Goal: Task Accomplishment & Management: Manage account settings

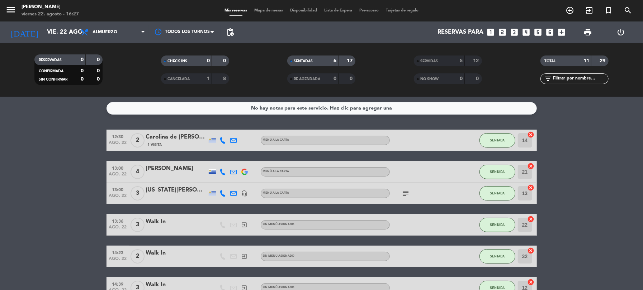
scroll to position [44, 0]
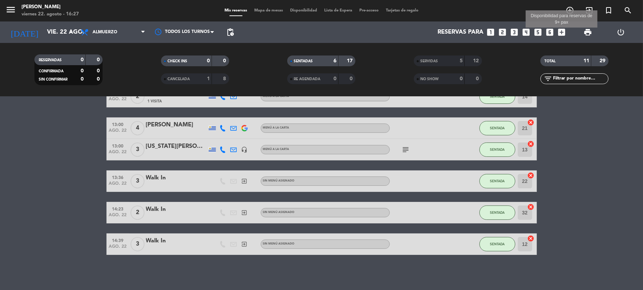
click at [564, 32] on icon "add_box" at bounding box center [561, 32] width 9 height 9
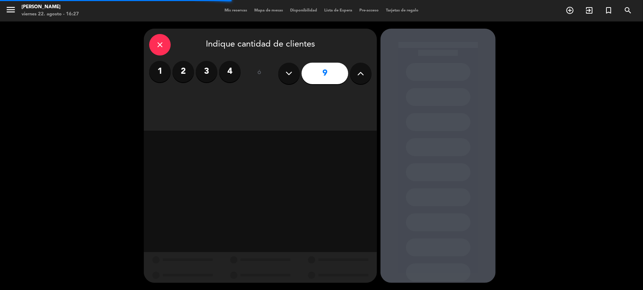
click at [366, 73] on button at bounding box center [361, 74] width 22 height 22
type input "10"
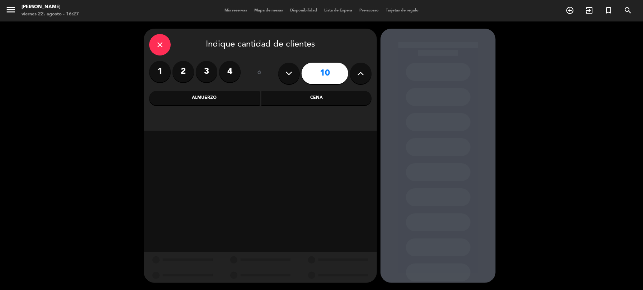
click at [283, 105] on div "Cena" at bounding box center [316, 98] width 110 height 14
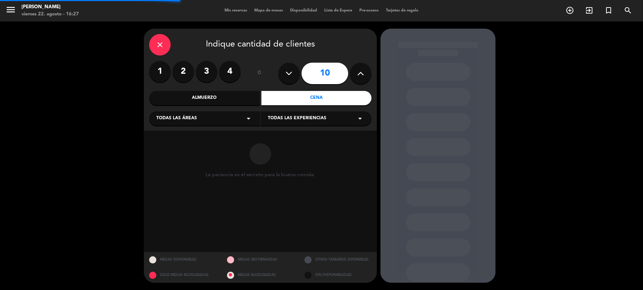
click at [247, 117] on icon "arrow_drop_down" at bounding box center [248, 118] width 9 height 9
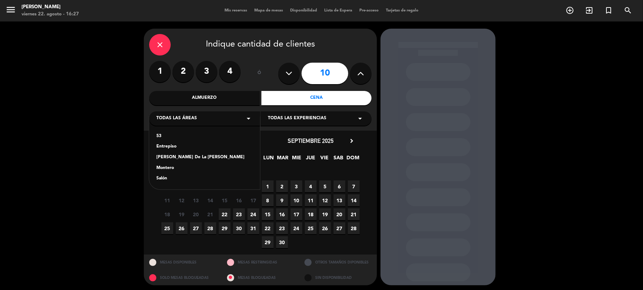
click at [161, 179] on div "Salón" at bounding box center [204, 178] width 96 height 7
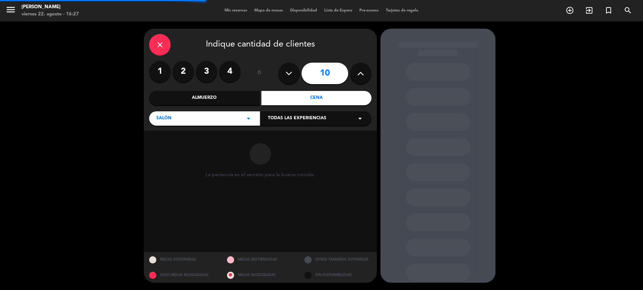
click at [358, 118] on icon "arrow_drop_down" at bounding box center [360, 118] width 9 height 9
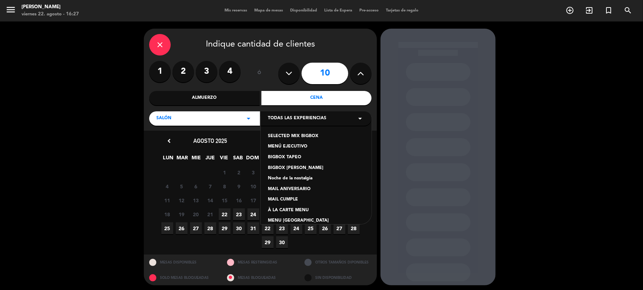
click at [284, 209] on div "À LA CARTE MENU" at bounding box center [316, 210] width 96 height 7
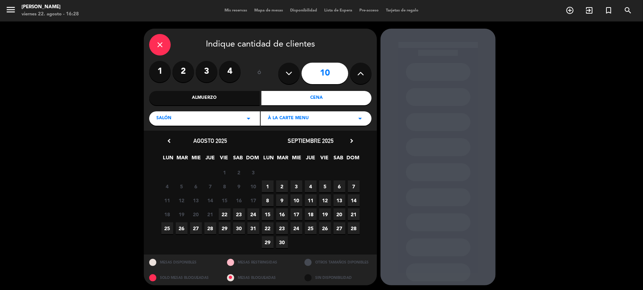
click at [193, 230] on span "27" at bounding box center [196, 229] width 12 height 12
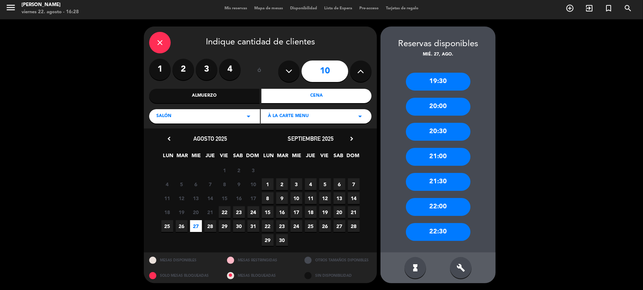
click at [441, 85] on div "19:30" at bounding box center [438, 82] width 65 height 18
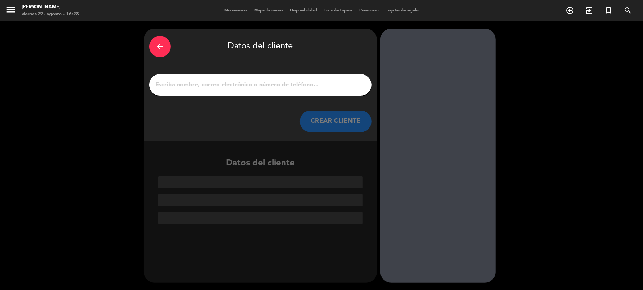
scroll to position [0, 0]
click at [240, 82] on input "1" at bounding box center [261, 85] width 212 height 10
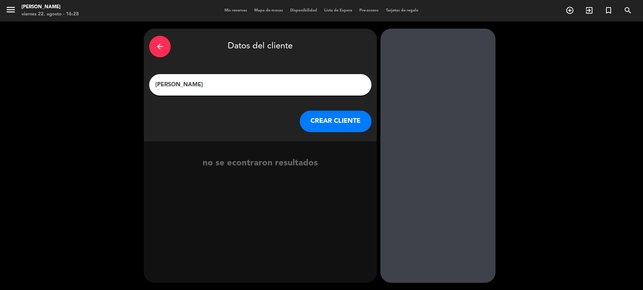
type input "[PERSON_NAME]"
click at [348, 118] on button "CREAR CLIENTE" at bounding box center [336, 122] width 72 height 22
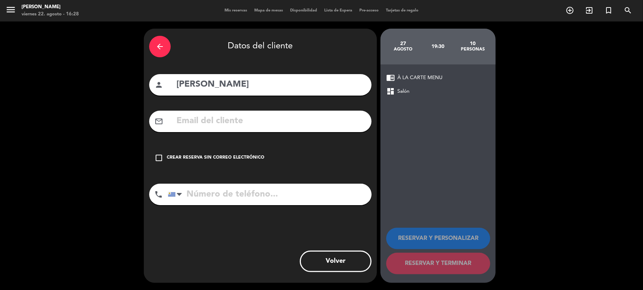
click at [191, 124] on input "text" at bounding box center [271, 121] width 190 height 15
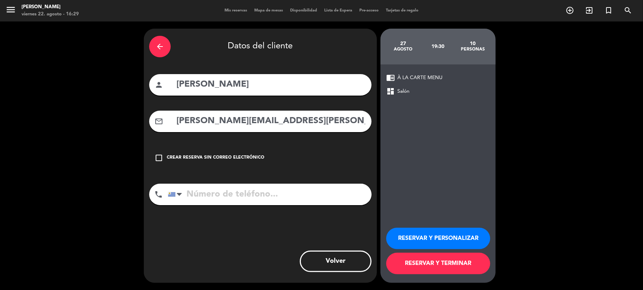
type input "[PERSON_NAME][EMAIL_ADDRESS][PERSON_NAME][DOMAIN_NAME]"
click at [222, 193] on input "tel" at bounding box center [270, 195] width 204 height 22
type input "099262901"
click at [439, 241] on button "RESERVAR Y PERSONALIZAR" at bounding box center [438, 239] width 104 height 22
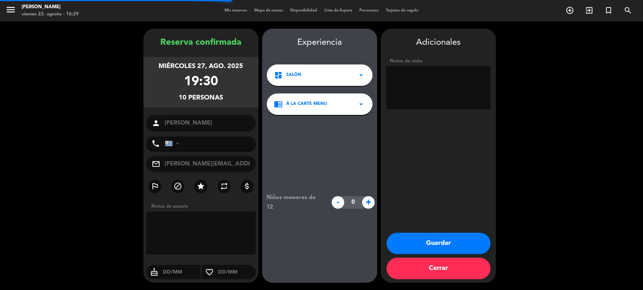
type input "[PHONE_NUMBER]"
click at [431, 240] on button "Guardar" at bounding box center [439, 244] width 104 height 22
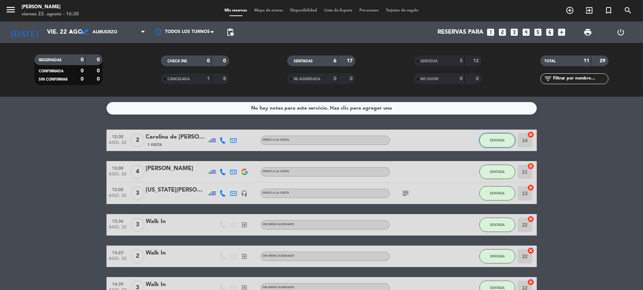
click at [484, 141] on button "SENTADA" at bounding box center [497, 140] width 36 height 14
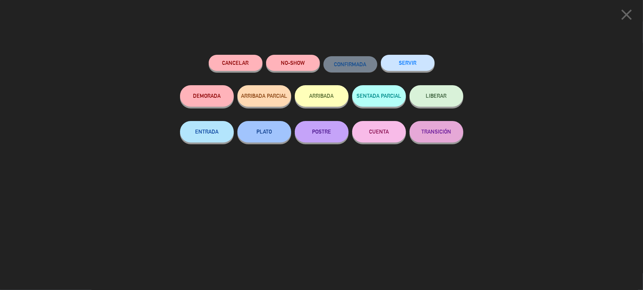
click at [412, 64] on button "SERVIR" at bounding box center [408, 63] width 54 height 16
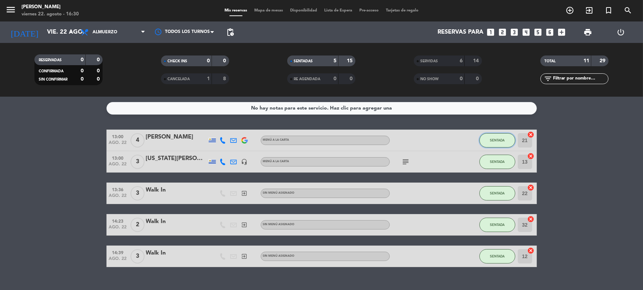
click at [502, 139] on span "SENTADA" at bounding box center [497, 140] width 15 height 4
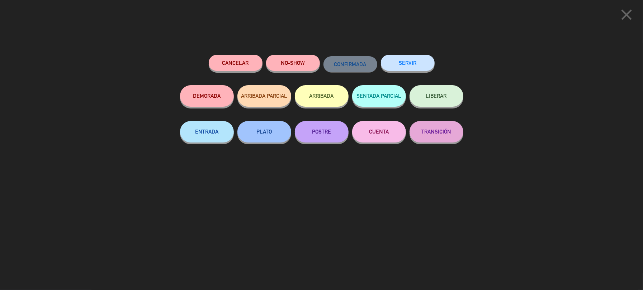
click at [418, 63] on button "SERVIR" at bounding box center [408, 63] width 54 height 16
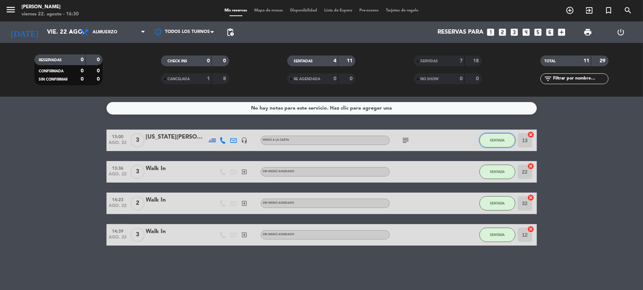
click at [508, 139] on button "SENTADA" at bounding box center [497, 140] width 36 height 14
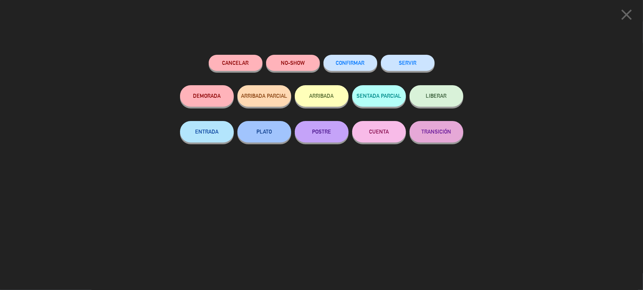
click at [420, 61] on button "SERVIR" at bounding box center [408, 63] width 54 height 16
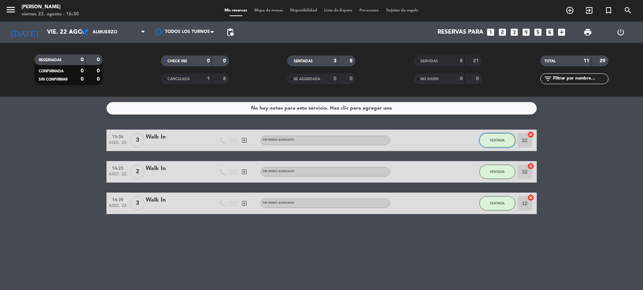
click at [511, 139] on button "SENTADA" at bounding box center [497, 140] width 36 height 14
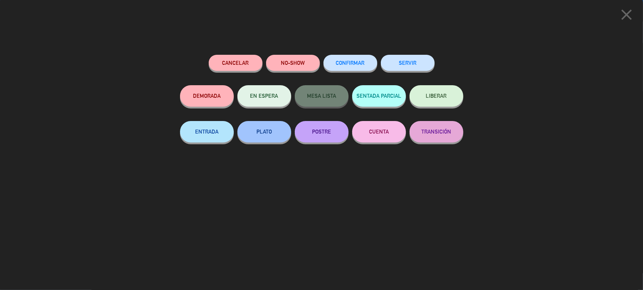
click at [406, 65] on button "SERVIR" at bounding box center [408, 63] width 54 height 16
